Goal: Task Accomplishment & Management: Complete application form

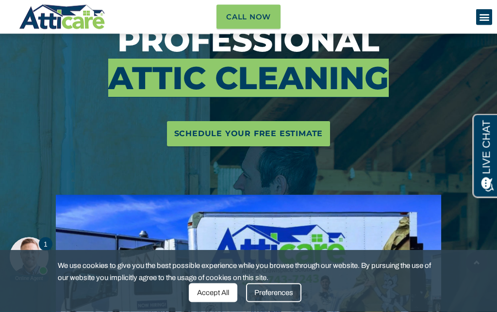
scroll to position [102, 0]
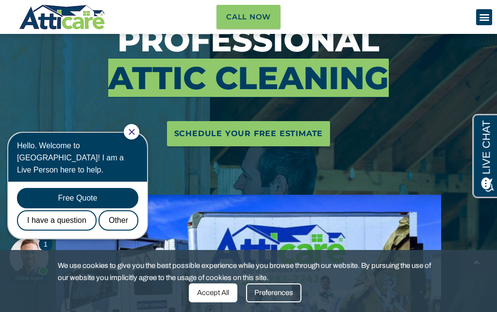
click at [297, 134] on span "Schedule Your Free Estimate" at bounding box center [248, 134] width 149 height 16
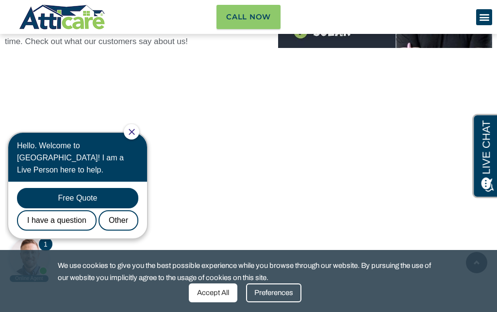
scroll to position [3590, 0]
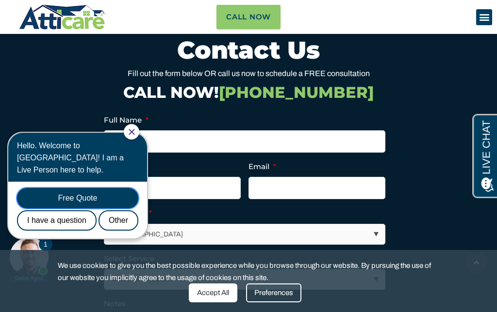
click at [65, 194] on div "Free Quote" at bounding box center [77, 198] width 121 height 20
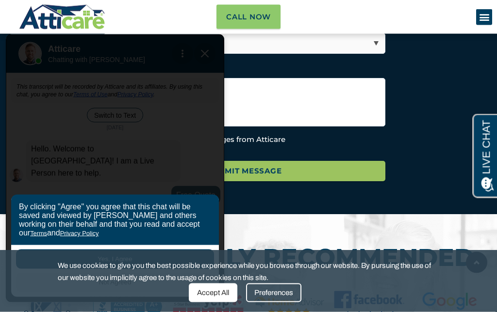
scroll to position [3834, 0]
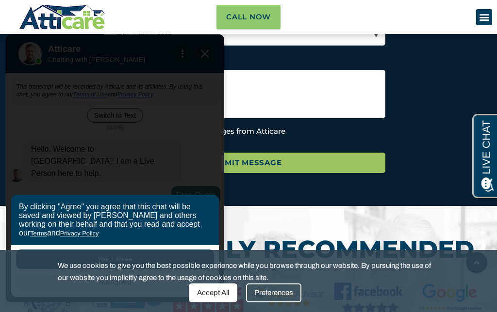
click at [225, 289] on div "Accept All" at bounding box center [213, 293] width 49 height 19
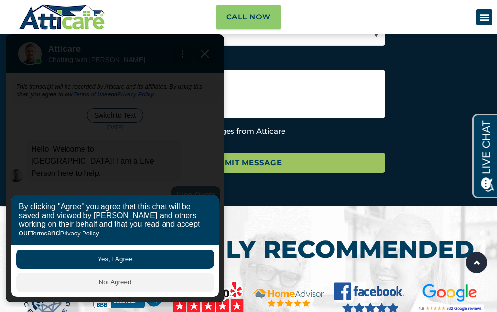
click at [103, 258] on button "Yes, I Agree" at bounding box center [115, 259] width 198 height 19
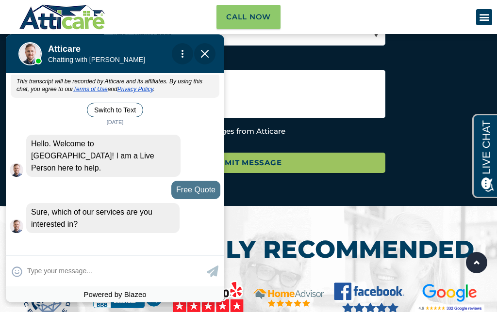
click at [50, 285] on div "😀 😁 😂 😃 😄 😅 😆 😇 😈 😉 😊 😋 😌 😍 😎 😏 😐 😑 😒 😓 😔 😕 😖 😗 😘 😛 😝 😞 😟 😠 😡 😢 😣 😤 😥 😦" at bounding box center [115, 271] width 218 height 31
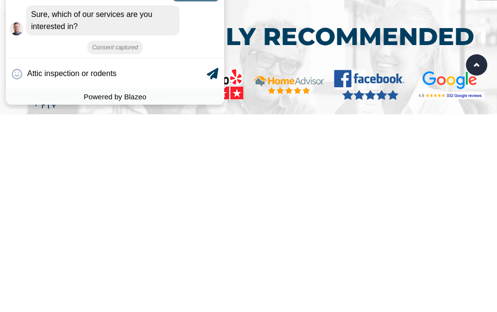
type input "Attic inspection or rodents"
click at [214, 73] on icon at bounding box center [213, 74] width 12 height 12
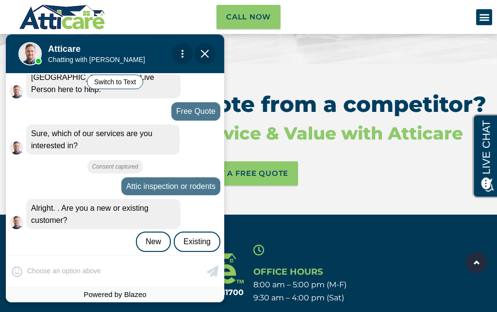
scroll to position [84, 0]
click at [148, 233] on div "New" at bounding box center [153, 241] width 35 height 20
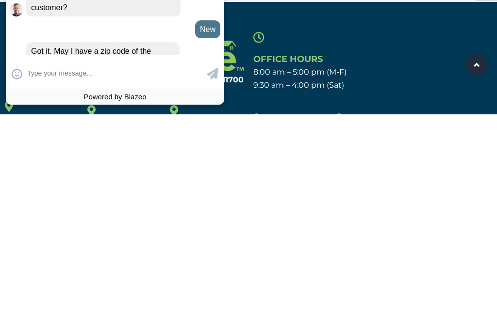
scroll to position [117, 0]
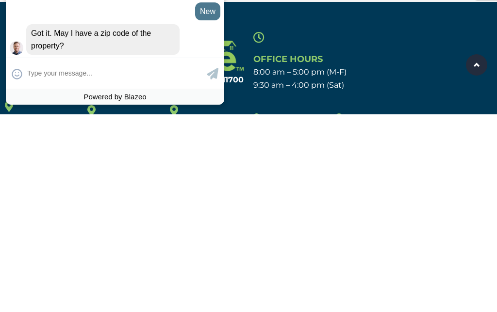
click at [62, 79] on textarea at bounding box center [115, 73] width 177 height 19
type input "94803"
click at [220, 71] on div "😀 😁 😂 😃 😄 😅 😆 😇 😈 😉 😊 😋 😌 😍 😎 😏 😐 😑 😒 😓 😔 😕 😖 😗 😘 😛 😝 😞 😟 😠 😡 😢 😣 😤 😥 😦 9480 94…" at bounding box center [115, 73] width 218 height 31
click at [216, 65] on div "😀 😁 😂 😃 😄 😅 😆 😇 😈 😉 😊 😋 😌 😍 😎 😏 😐 😑 😒 😓 😔 😕 😖 😗 😘 😛 😝 😞 😟 😠 😡 😢 😣 😤 😥 😦 9480 94…" at bounding box center [115, 73] width 218 height 31
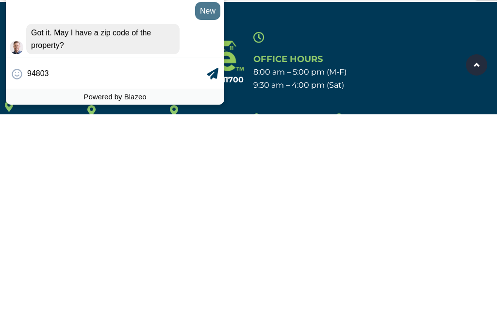
click at [207, 77] on icon at bounding box center [213, 74] width 12 height 12
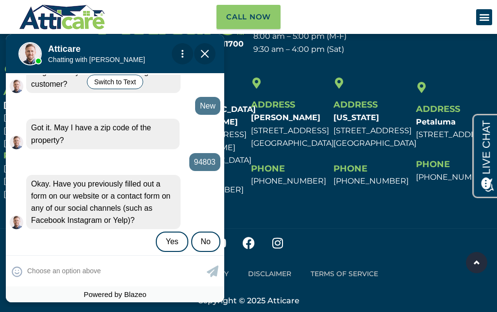
scroll to position [220, 0]
click at [212, 232] on div "No" at bounding box center [205, 242] width 29 height 20
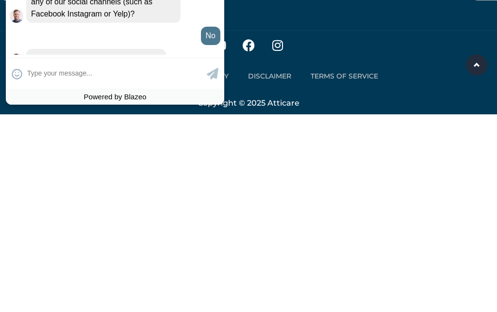
scroll to position [241, 0]
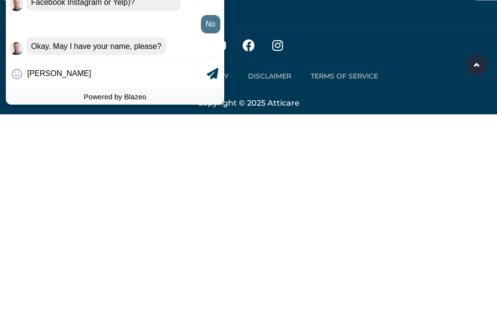
type input "[PERSON_NAME]"
click at [213, 77] on icon at bounding box center [213, 74] width 12 height 12
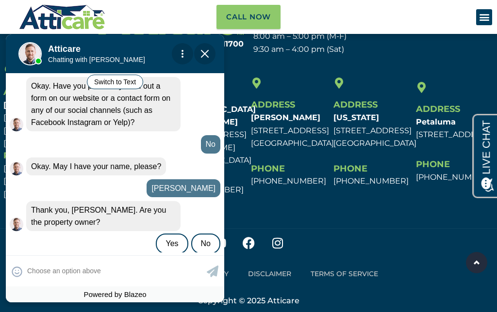
scroll to position [319, 0]
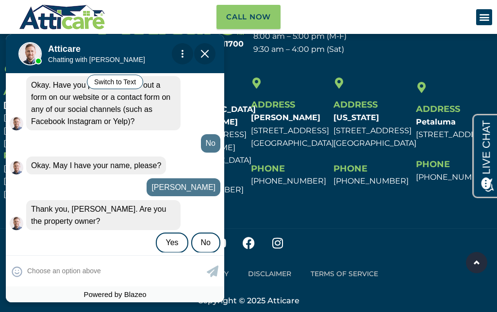
click at [172, 233] on div "Yes" at bounding box center [172, 243] width 32 height 20
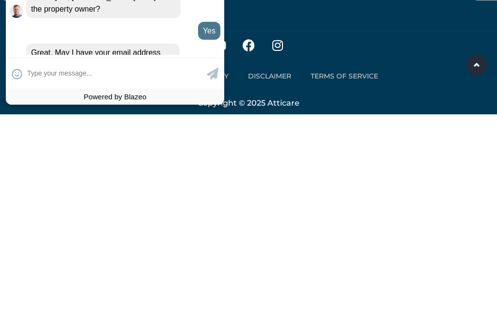
scroll to position [352, 0]
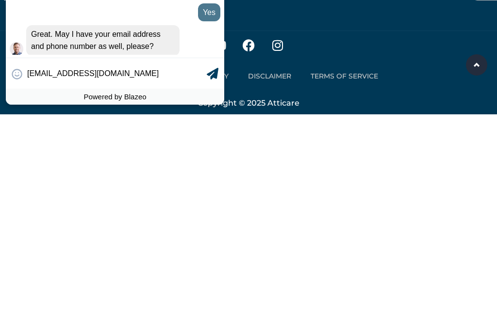
type input "[EMAIL_ADDRESS][DOMAIN_NAME]"
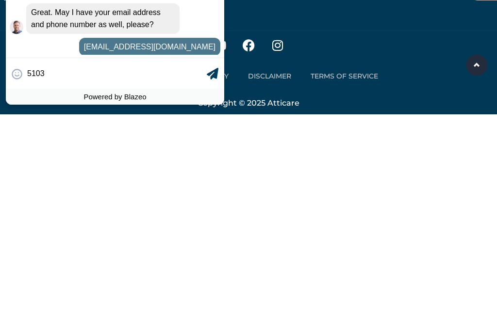
scroll to position [375, 0]
click at [217, 68] on div "😀 😁 😂 😃 😄 😅 😆 😇 😈 😉 😊 😋 😌 😍 😎 😏 😐 😑 😒 😓 😔 😕 😖 😗 😘 😛 😝 😞 😟 😠 😡 😢 😣 😤 😥 😦 5103932…" at bounding box center [115, 73] width 218 height 31
click at [160, 79] on input "5103932112" at bounding box center [115, 73] width 177 height 19
type input "5103032112"
click at [212, 69] on icon at bounding box center [213, 74] width 12 height 12
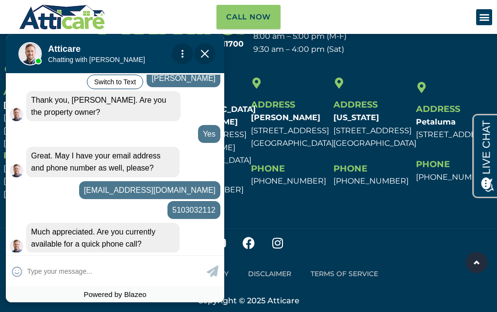
scroll to position [428, 0]
click at [75, 278] on input "text" at bounding box center [115, 271] width 177 height 19
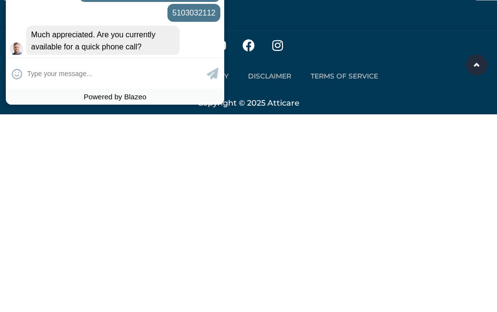
type input "Z"
type input "Yes"
click at [214, 68] on icon at bounding box center [213, 74] width 12 height 12
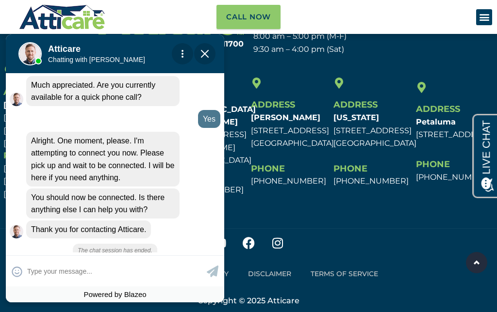
scroll to position [563, 0]
